Goal: Information Seeking & Learning: Find specific fact

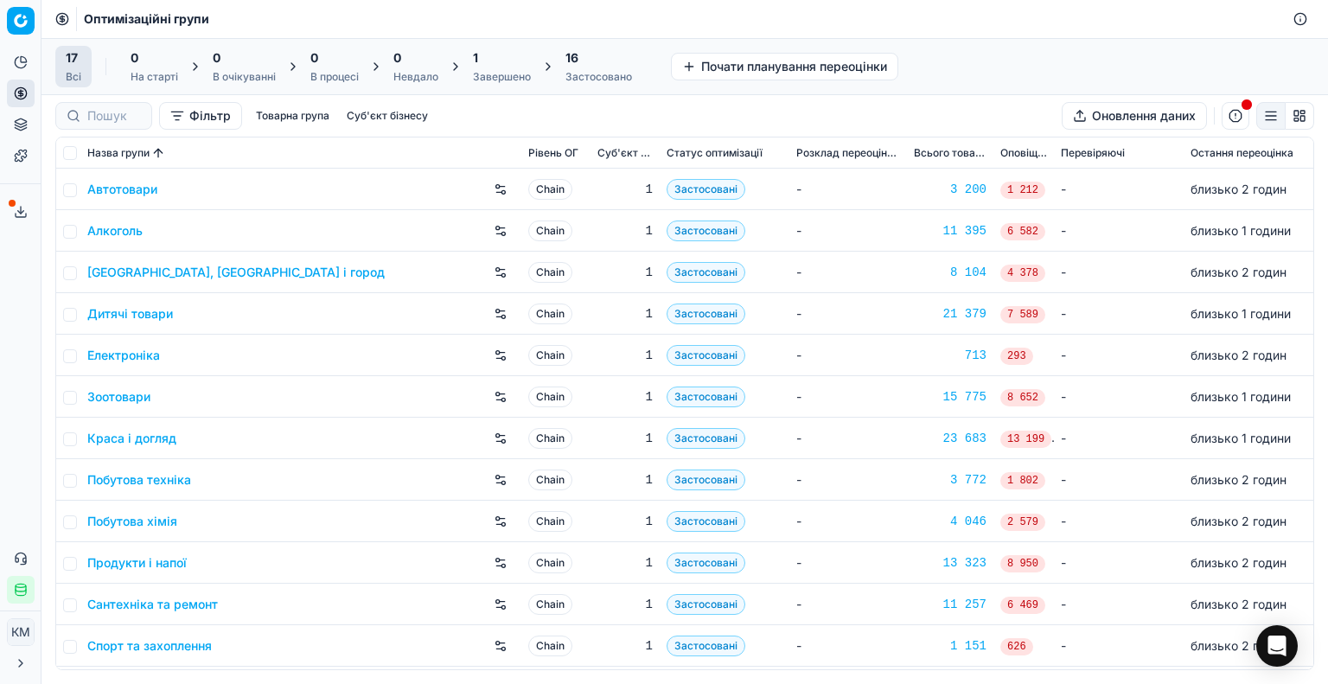
click at [153, 521] on link "Побутова хімія" at bounding box center [132, 521] width 90 height 17
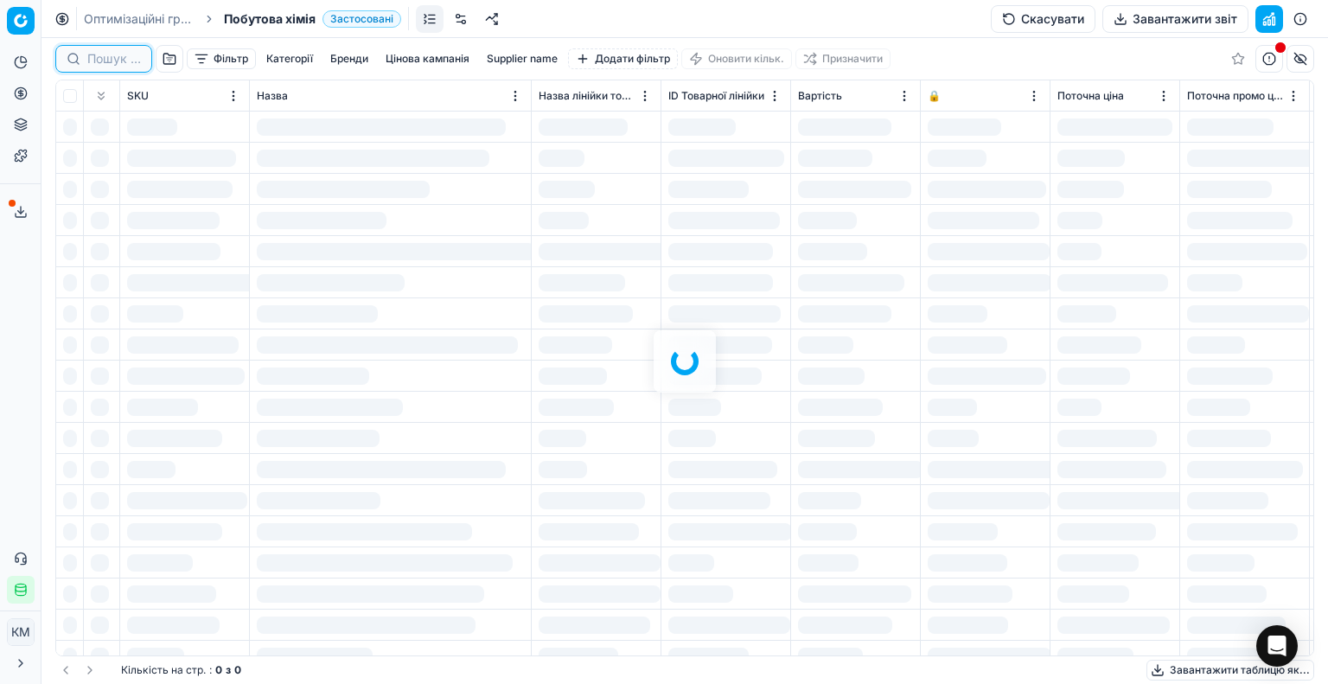
click at [111, 64] on input at bounding box center [114, 58] width 54 height 17
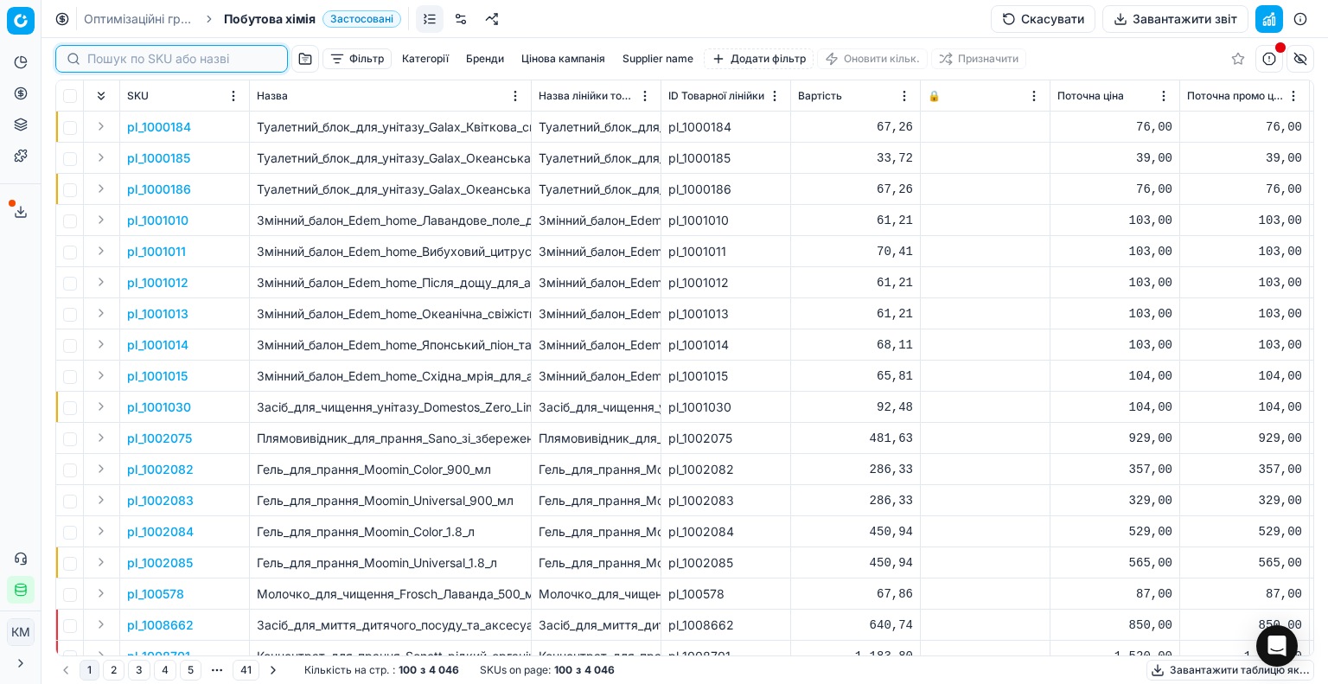
paste input "590530"
type input "590530"
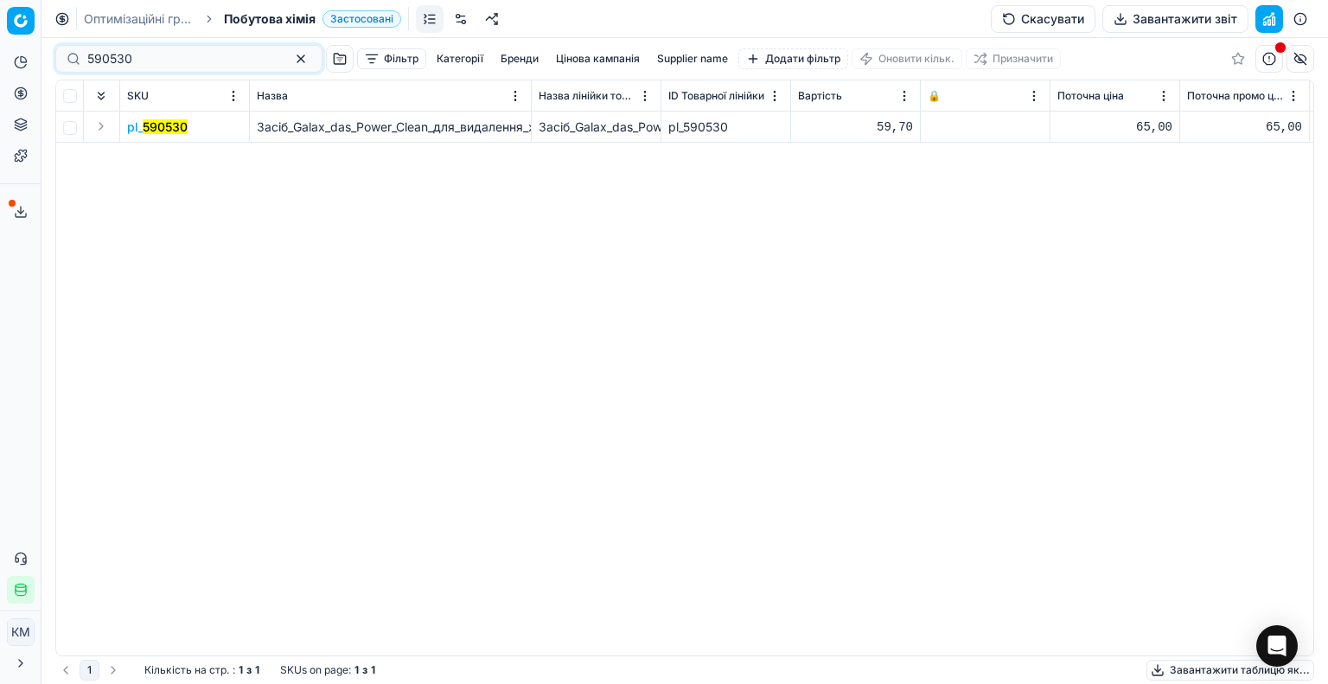
click at [164, 133] on mark "590530" at bounding box center [165, 126] width 45 height 15
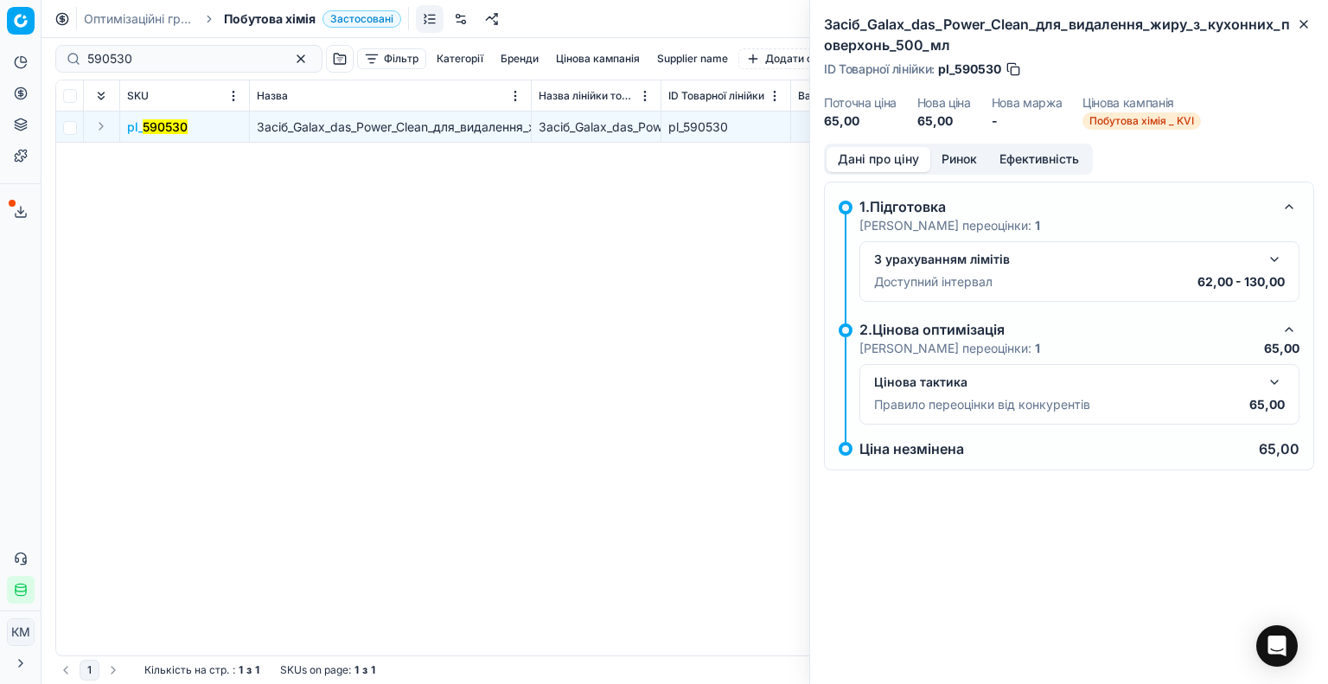
click at [1278, 376] on button "button" at bounding box center [1274, 382] width 21 height 21
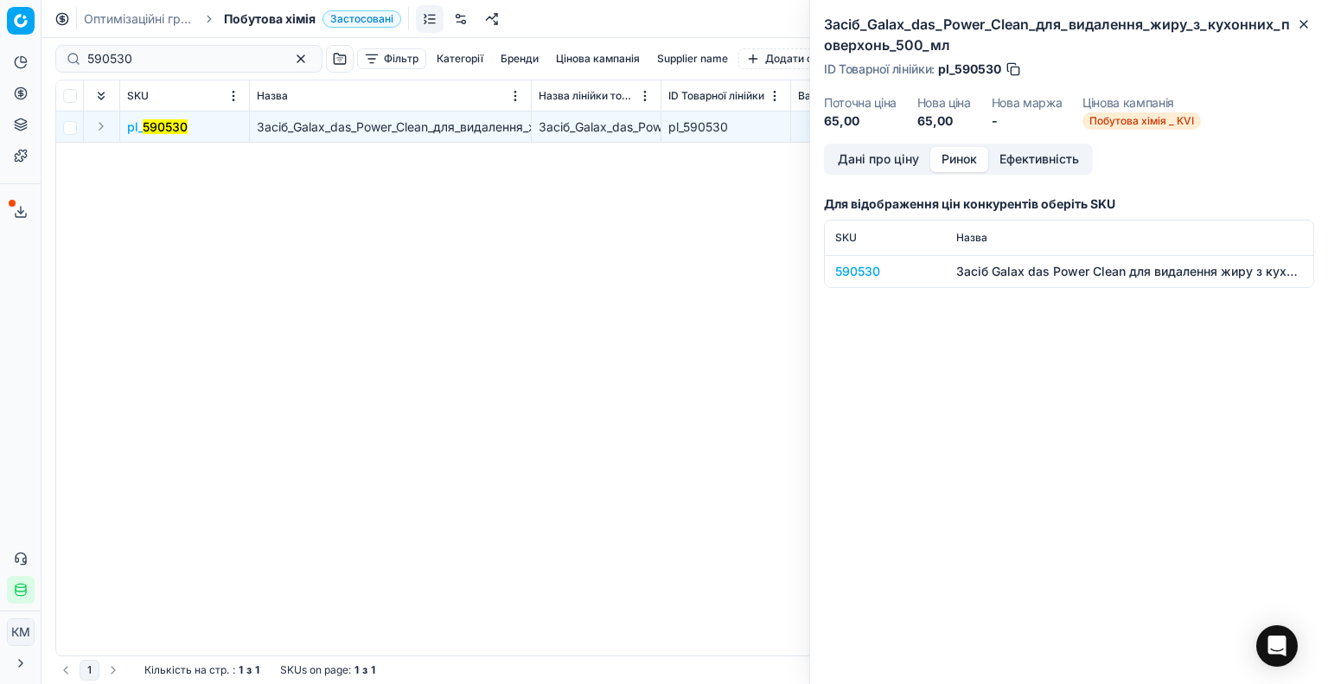
click at [968, 151] on button "Ринок" at bounding box center [959, 159] width 58 height 25
click at [868, 276] on div "590530" at bounding box center [885, 271] width 100 height 17
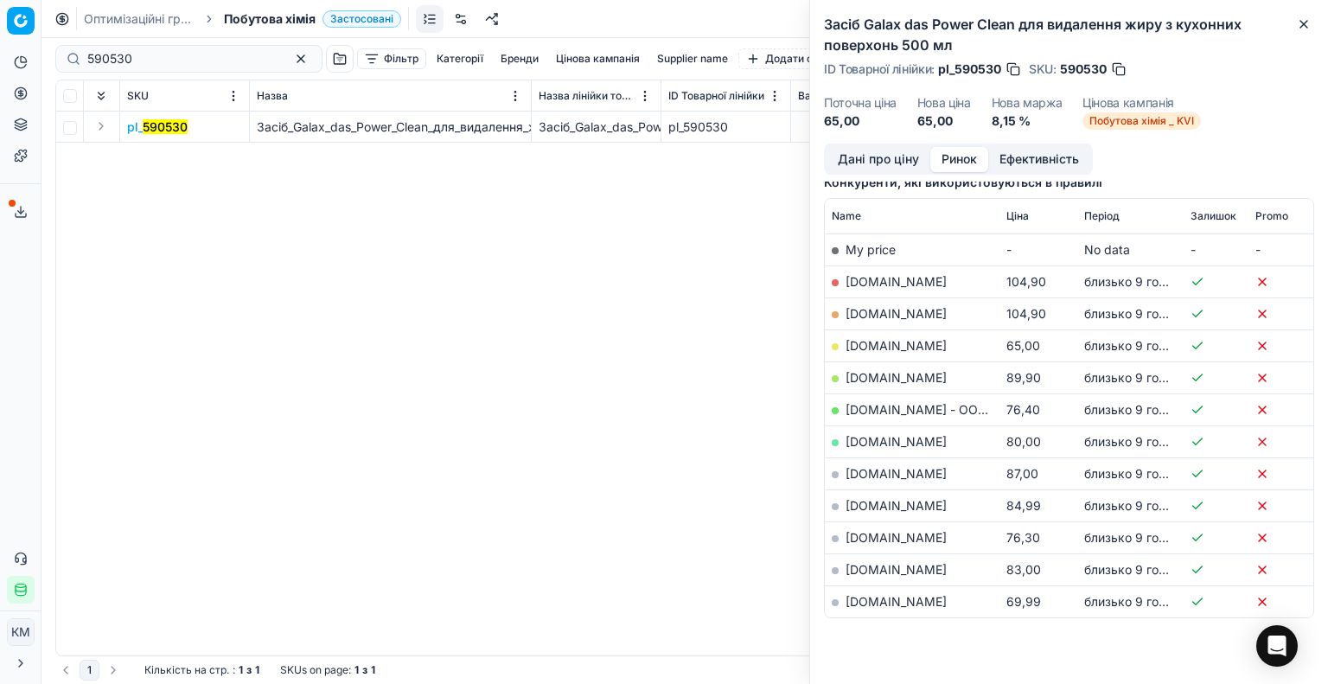
scroll to position [264, 0]
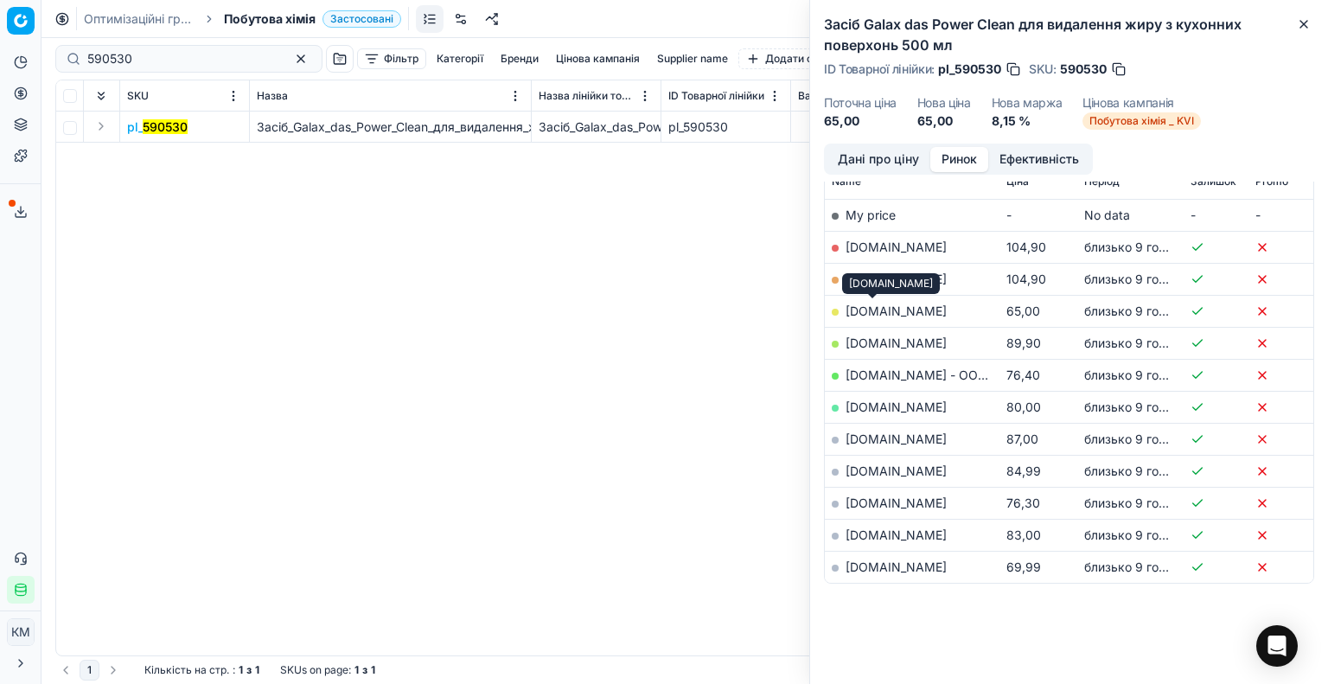
click at [885, 304] on link "[DOMAIN_NAME]" at bounding box center [896, 311] width 101 height 15
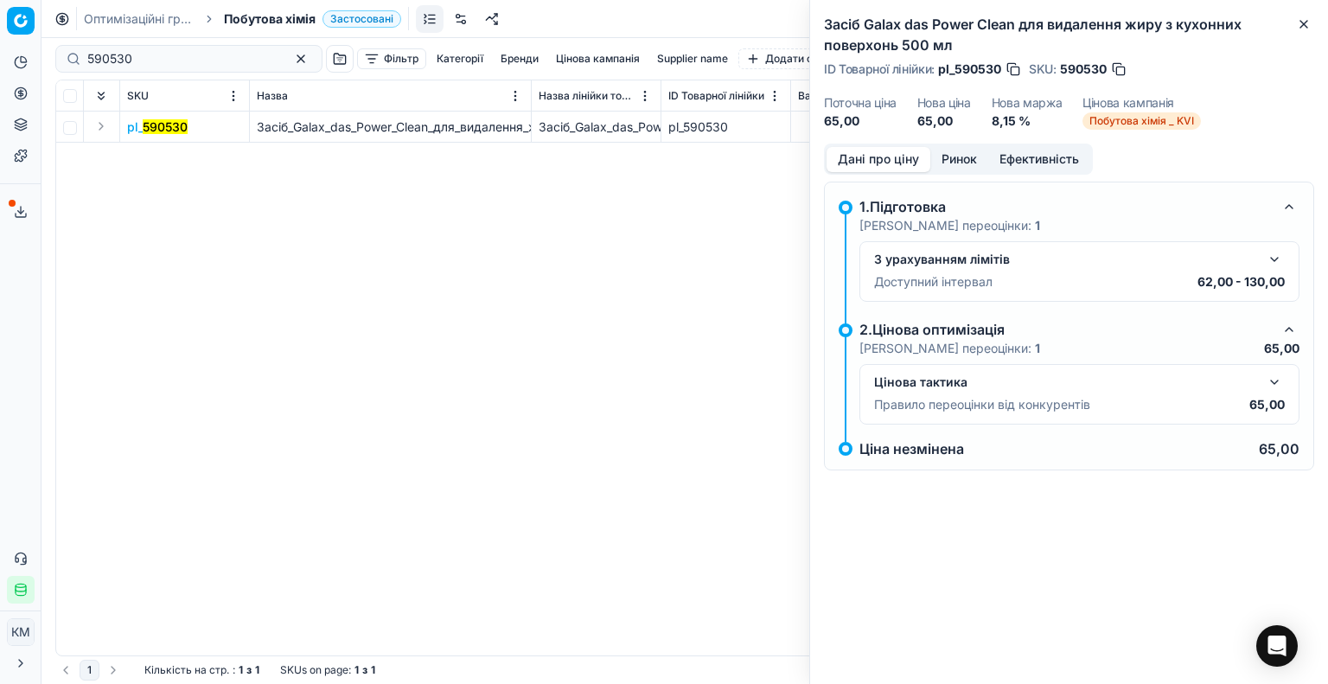
click at [863, 165] on button "Дані про ціну" at bounding box center [879, 159] width 104 height 25
click at [942, 158] on button "Ринок" at bounding box center [959, 159] width 58 height 25
click at [878, 155] on button "Дані про ціну" at bounding box center [879, 159] width 104 height 25
click at [1278, 378] on button "button" at bounding box center [1274, 382] width 21 height 21
